Goal: Browse casually

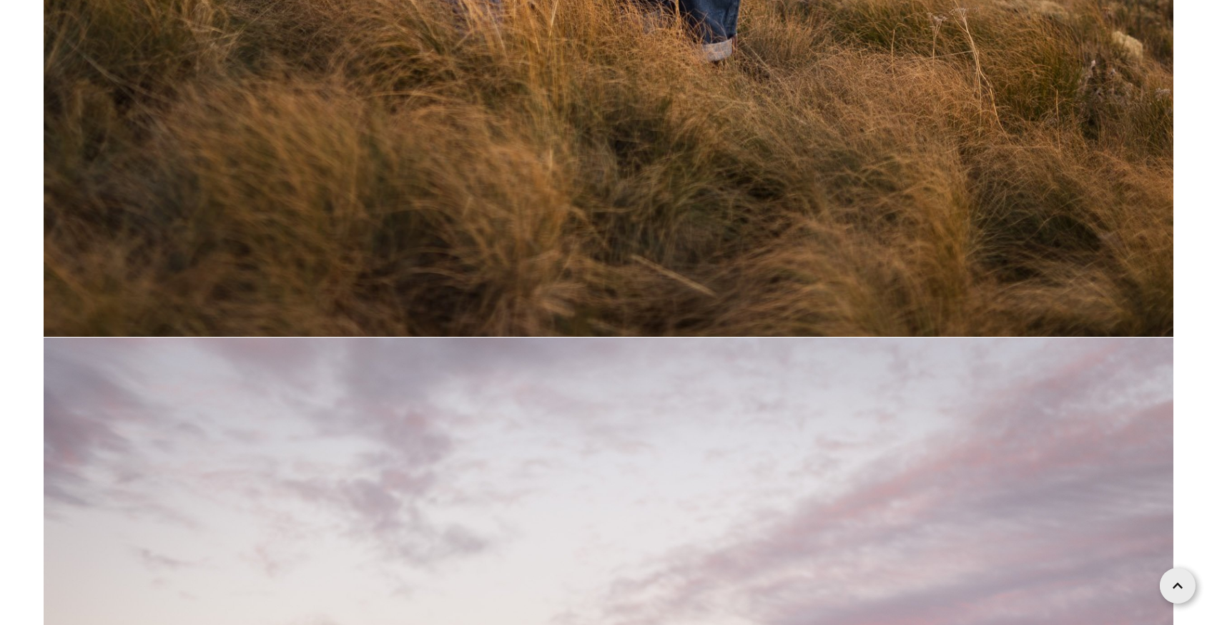
scroll to position [50996, 0]
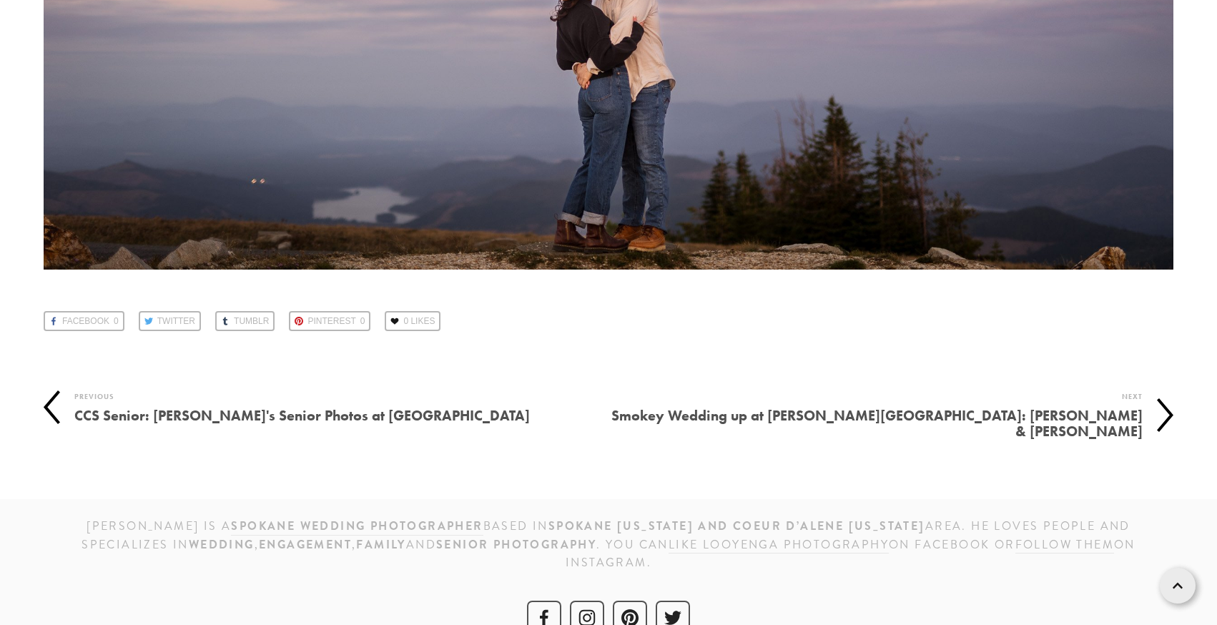
click at [1092, 405] on h4 "Smokey Wedding up at [PERSON_NAME][GEOGRAPHIC_DATA]: [PERSON_NAME] & [PERSON_NA…" at bounding box center [875, 423] width 534 height 37
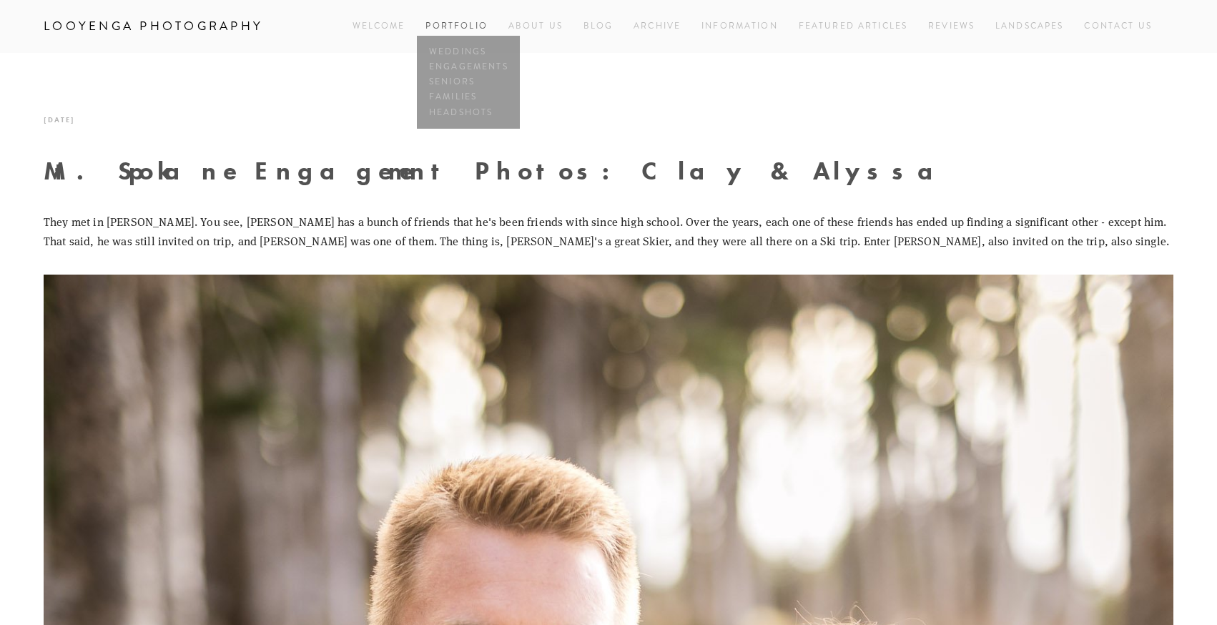
click at [436, 24] on link "Portfolio" at bounding box center [455, 26] width 61 height 12
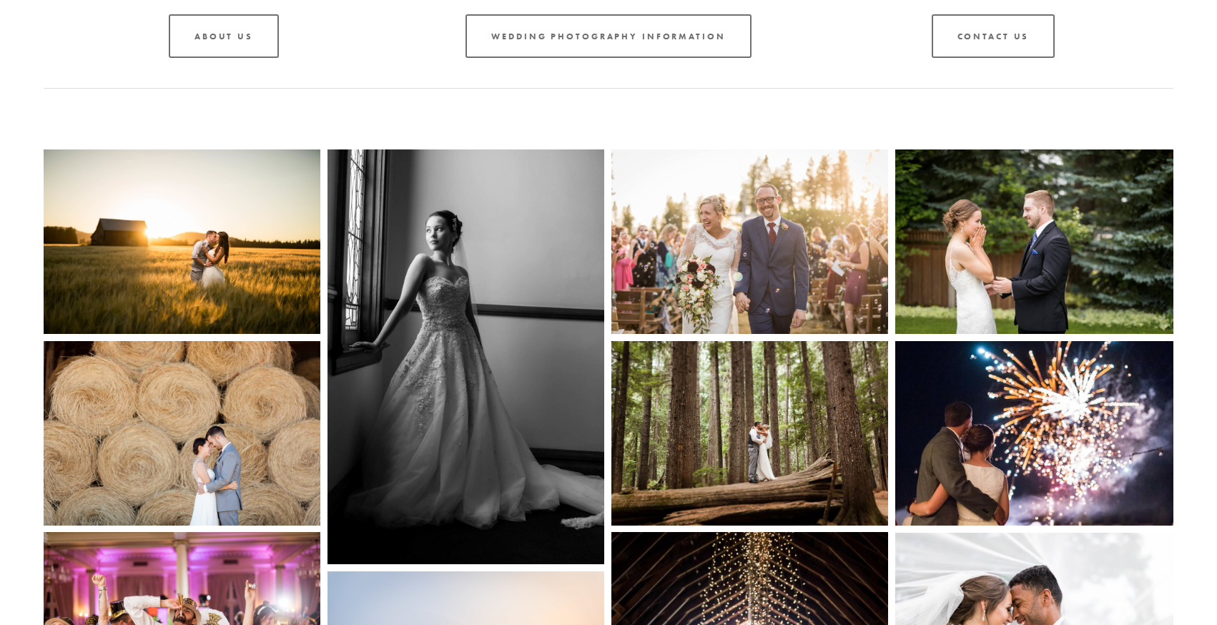
scroll to position [213, 0]
click at [979, 266] on img at bounding box center [1034, 242] width 278 height 184
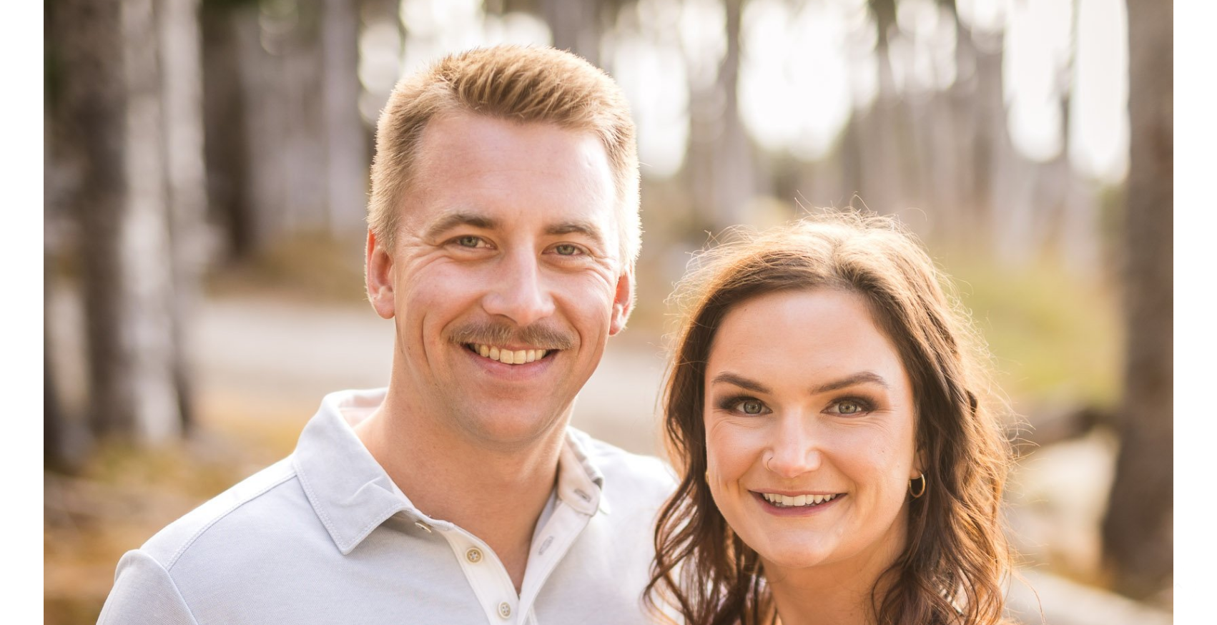
scroll to position [440, 0]
